Goal: Book appointment/travel/reservation

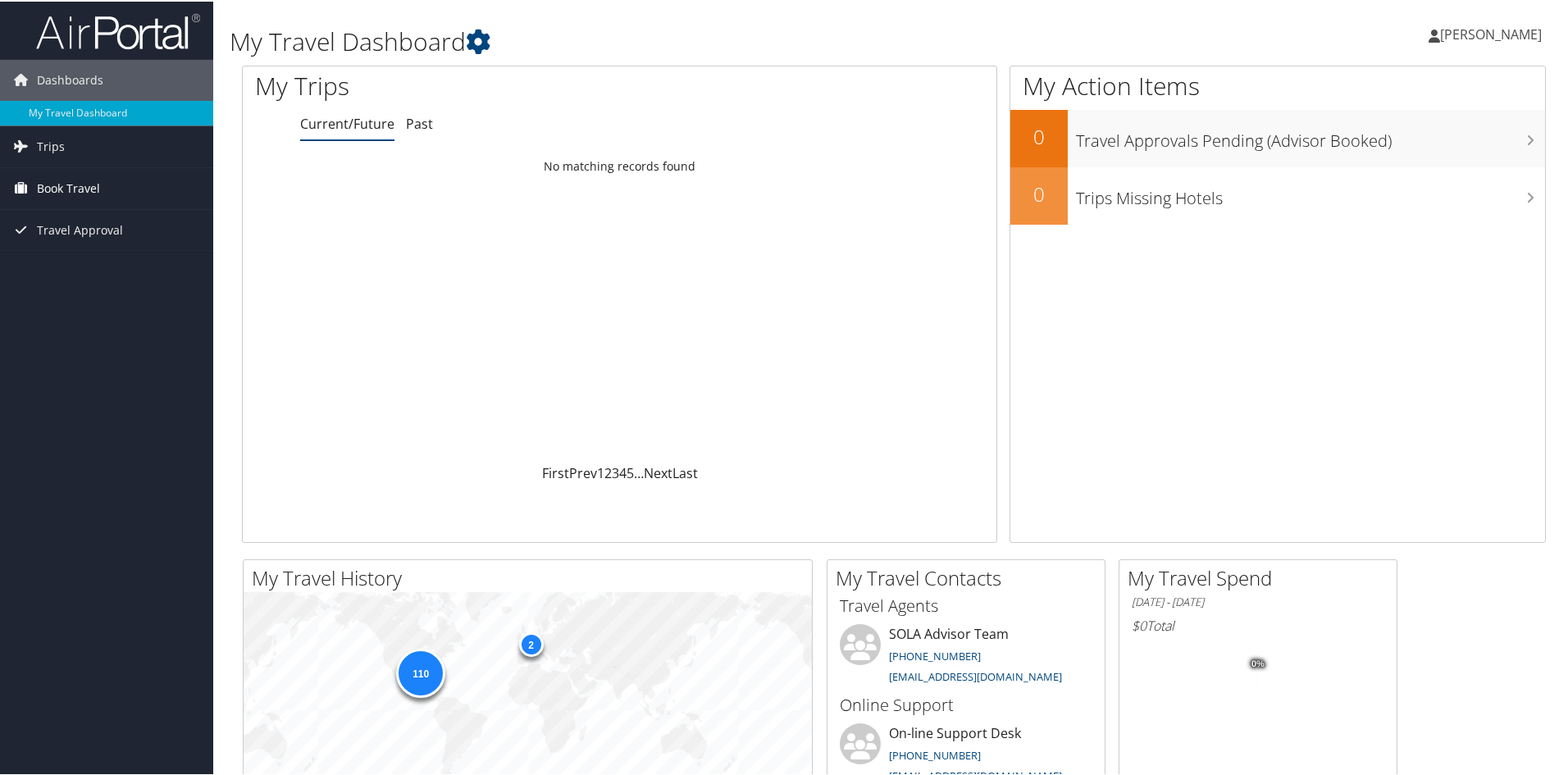
click at [112, 181] on link "Book Travel" at bounding box center [106, 187] width 213 height 41
click at [125, 245] on link "Book/Manage Online Trips" at bounding box center [106, 245] width 213 height 25
